Goal: Entertainment & Leisure: Consume media (video, audio)

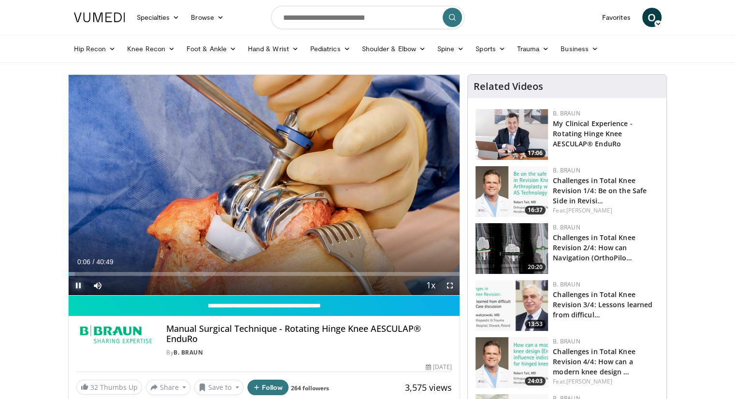
click at [79, 285] on span "Video Player" at bounding box center [78, 285] width 19 height 19
click at [80, 284] on span "Video Player" at bounding box center [78, 285] width 19 height 19
click at [452, 284] on span "Video Player" at bounding box center [449, 285] width 19 height 19
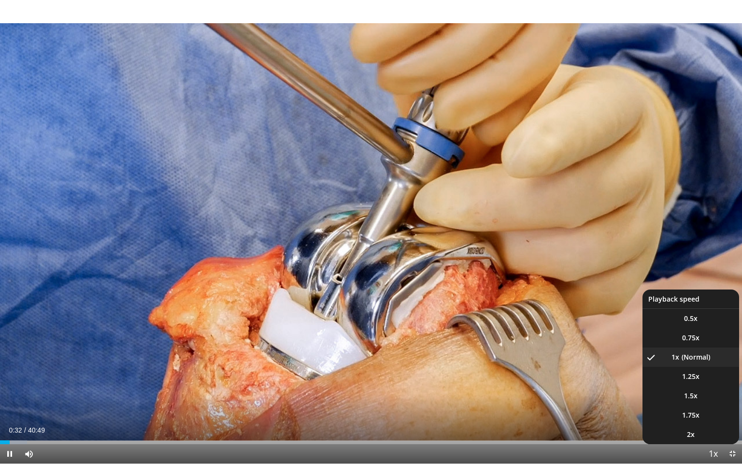
click at [716, 398] on span "Video Player" at bounding box center [713, 453] width 14 height 19
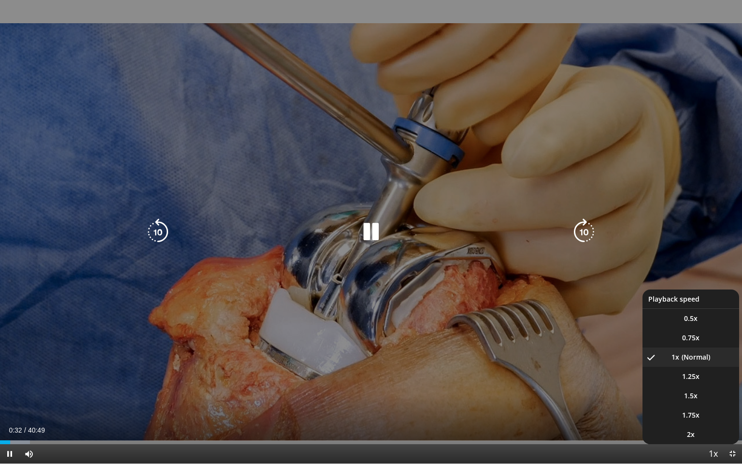
click at [711, 398] on span "Video Player" at bounding box center [713, 453] width 14 height 19
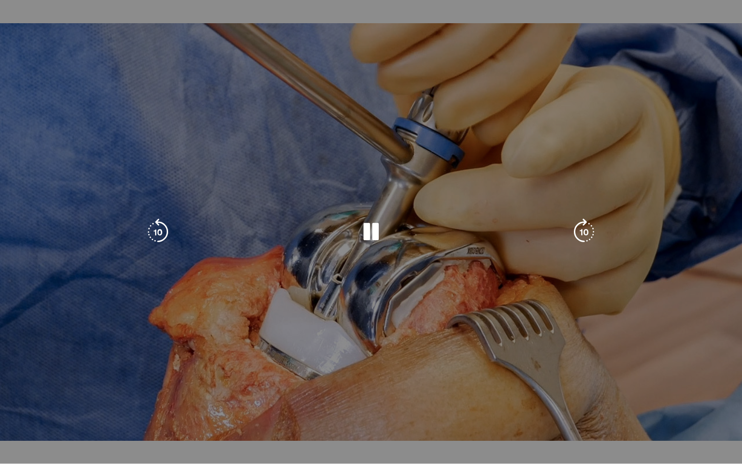
click at [711, 398] on video-js "**********" at bounding box center [371, 232] width 742 height 464
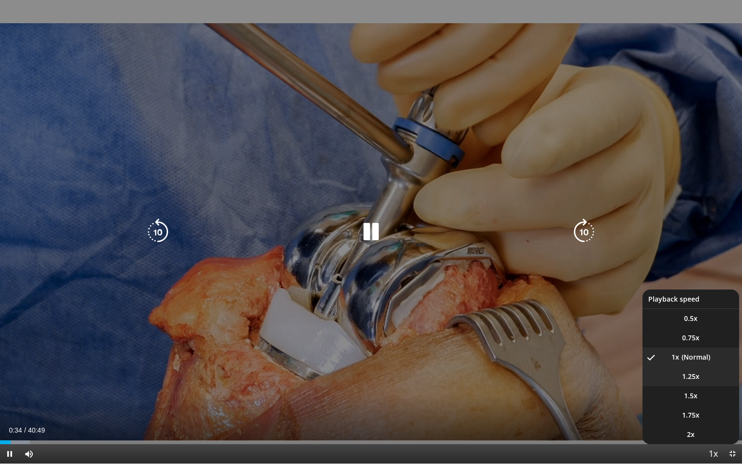
drag, startPoint x: 688, startPoint y: 377, endPoint x: 644, endPoint y: 379, distance: 44.0
click at [688, 377] on span "1.25x" at bounding box center [690, 376] width 17 height 10
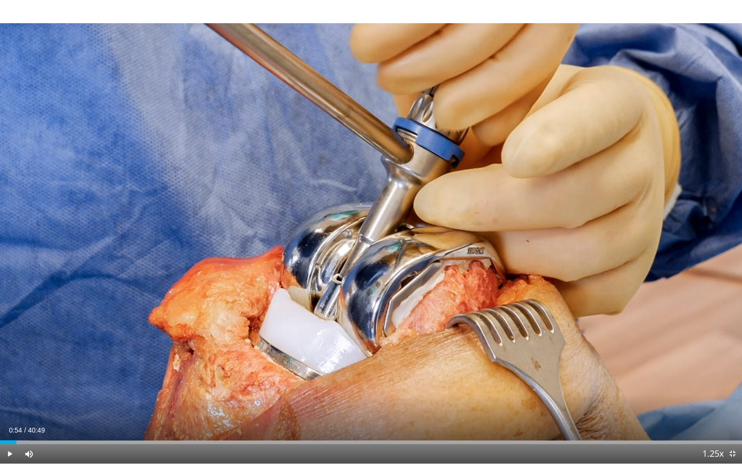
drag, startPoint x: 10, startPoint y: 443, endPoint x: 17, endPoint y: 445, distance: 7.5
click at [17, 398] on div "Current Time 0:54 / Duration 40:49 Play Skip Backward Skip Forward Mute Loaded …" at bounding box center [371, 453] width 742 height 19
drag, startPoint x: 18, startPoint y: 441, endPoint x: 44, endPoint y: 444, distance: 25.8
click at [44, 398] on div "Current Time 1:08 / Duration 40:49 Play Skip Backward Skip Forward Mute 11% Loa…" at bounding box center [371, 453] width 742 height 19
drag, startPoint x: 44, startPoint y: 442, endPoint x: 82, endPoint y: 437, distance: 38.1
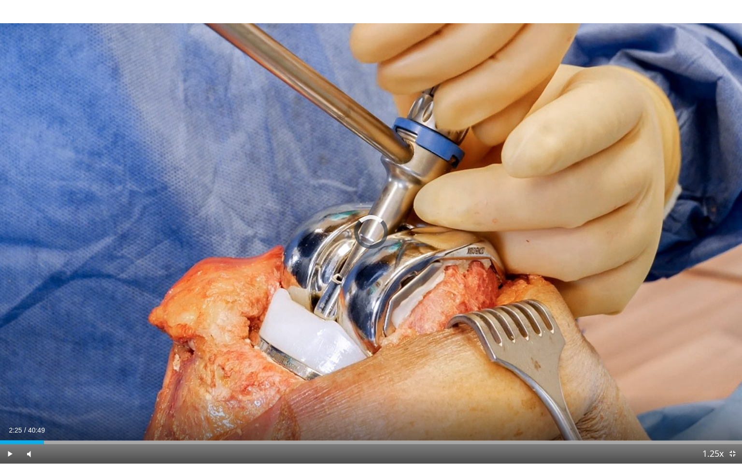
click at [82, 398] on div "Loaded : 0.00% 04:13 04:18" at bounding box center [371, 439] width 742 height 9
drag, startPoint x: 81, startPoint y: 442, endPoint x: 114, endPoint y: 441, distance: 33.8
click at [100, 398] on div "Progress Bar" at bounding box center [99, 442] width 1 height 4
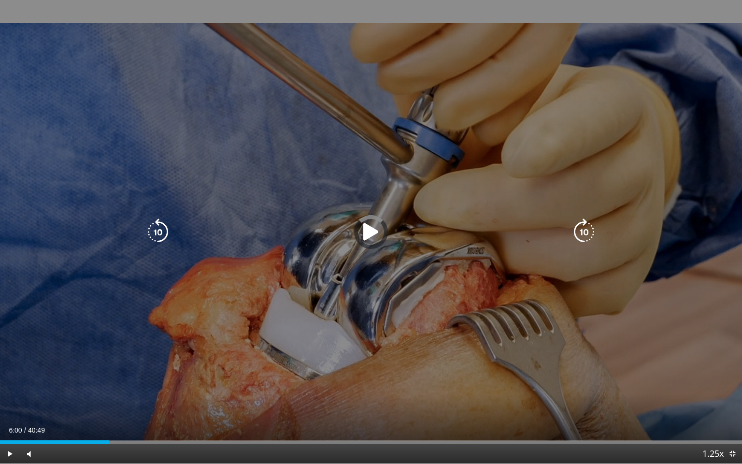
drag, startPoint x: 109, startPoint y: 443, endPoint x: 151, endPoint y: 439, distance: 42.2
click at [151, 398] on div "Loaded : 0.00% 08:07 08:11" at bounding box center [371, 439] width 742 height 9
drag, startPoint x: 149, startPoint y: 441, endPoint x: 230, endPoint y: 431, distance: 81.3
click at [229, 398] on div "Current Time 8:14 / Duration 40:49 Play Skip Backward Skip Forward Mute 11% Loa…" at bounding box center [371, 453] width 742 height 19
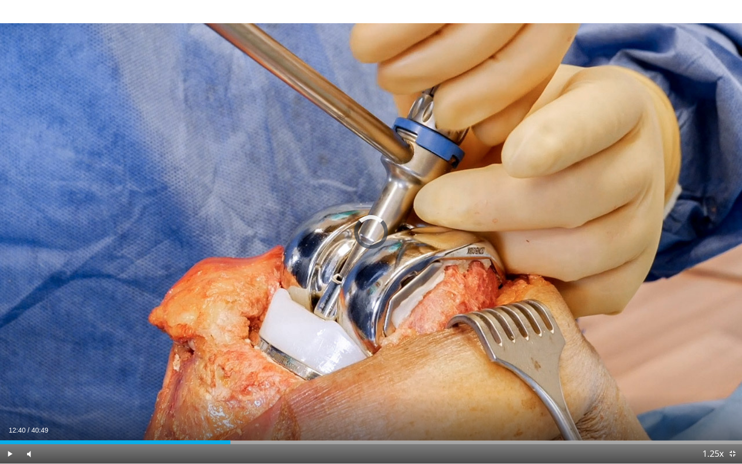
drag, startPoint x: 230, startPoint y: 440, endPoint x: 324, endPoint y: 454, distance: 95.2
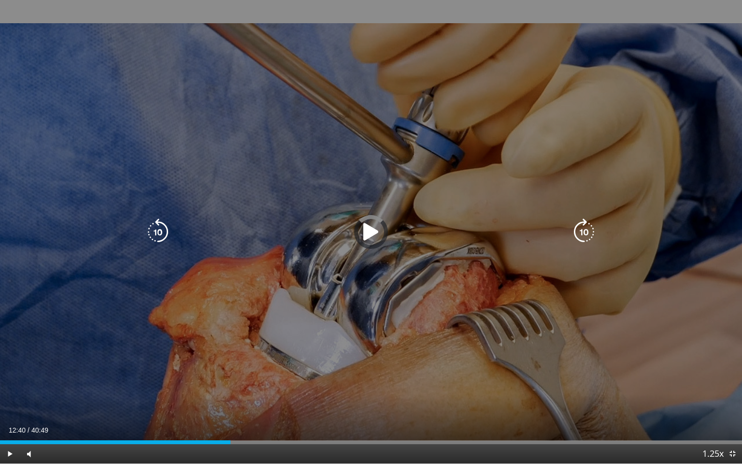
click at [324, 398] on div "Current Time 12:40 / Duration 40:49 Play Skip Backward Skip Forward Mute 11% Lo…" at bounding box center [371, 453] width 742 height 19
drag, startPoint x: 323, startPoint y: 440, endPoint x: 352, endPoint y: 442, distance: 29.1
click at [352, 398] on video-js "**********" at bounding box center [371, 232] width 742 height 464
drag, startPoint x: 323, startPoint y: 440, endPoint x: 254, endPoint y: 448, distance: 69.1
click at [357, 398] on div "Loaded : 44.91% 20:03 20:05" at bounding box center [371, 439] width 742 height 9
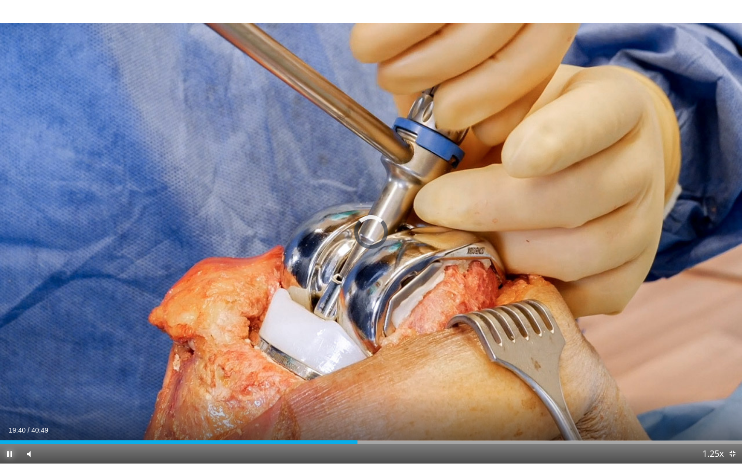
drag, startPoint x: 6, startPoint y: 455, endPoint x: 39, endPoint y: 406, distance: 59.5
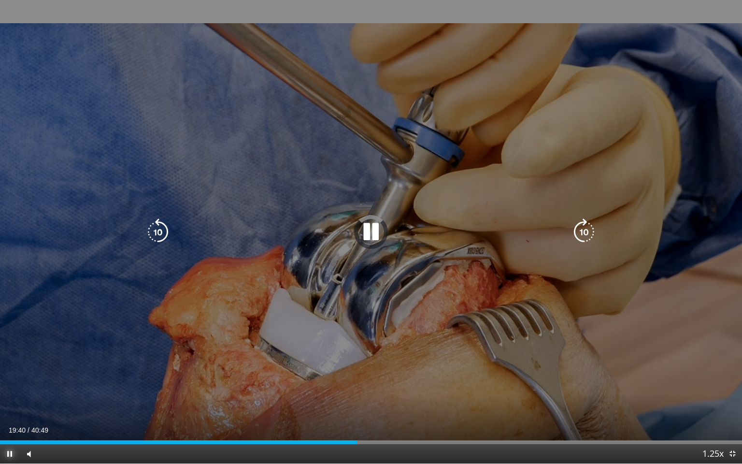
click at [6, 398] on span "Video Player" at bounding box center [9, 453] width 19 height 19
drag, startPoint x: 728, startPoint y: 5, endPoint x: 728, endPoint y: 13, distance: 7.7
click at [728, 6] on div "10 seconds Tap to unmute" at bounding box center [371, 231] width 742 height 463
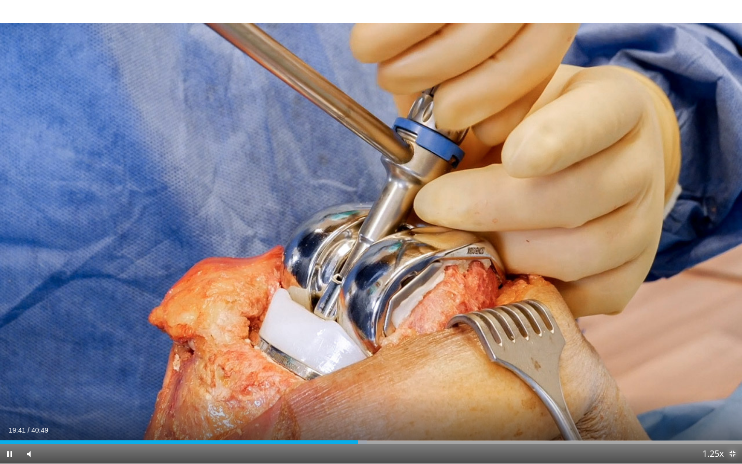
click at [731, 398] on span "Video Player" at bounding box center [732, 453] width 19 height 19
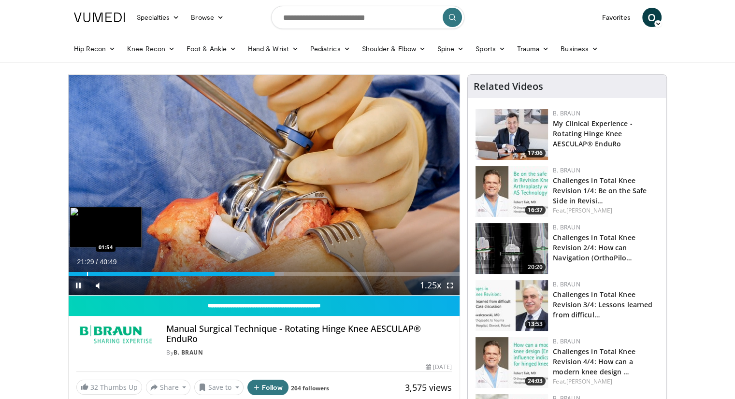
drag, startPoint x: 78, startPoint y: 284, endPoint x: 104, endPoint y: 274, distance: 27.6
click at [79, 283] on span "Video Player" at bounding box center [78, 285] width 19 height 19
